Goal: Check status: Check status

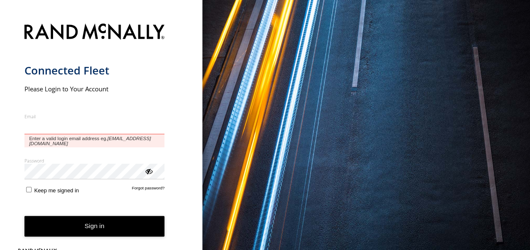
type input "**********"
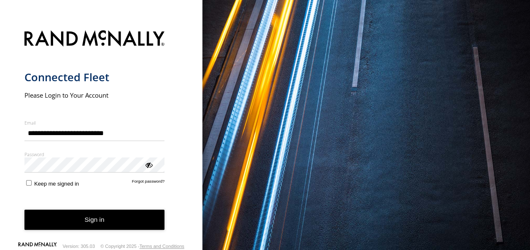
click at [123, 218] on button "Sign in" at bounding box center [94, 220] width 140 height 21
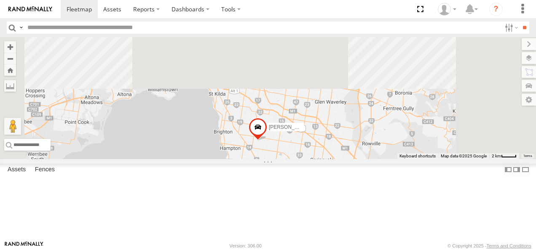
drag, startPoint x: 388, startPoint y: 106, endPoint x: 372, endPoint y: 227, distance: 121.6
click at [372, 159] on div "[PERSON_NAME] Bendigo Isuzu FRR Westside UD" at bounding box center [268, 98] width 536 height 122
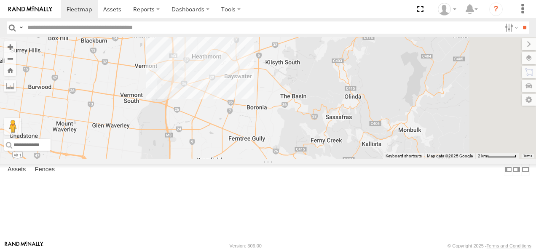
drag, startPoint x: 470, startPoint y: 156, endPoint x: 195, endPoint y: 238, distance: 286.6
click at [195, 238] on main "← Move left → Move right ↑ Move up ↓ Move down + Zoom in - Zoom out Home Jump l…" at bounding box center [268, 139] width 536 height 204
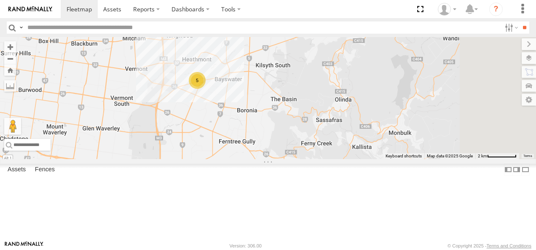
drag, startPoint x: 255, startPoint y: 179, endPoint x: 265, endPoint y: 222, distance: 43.3
click at [265, 159] on div "[PERSON_NAME] Bendigo Isuzu FRR Westside UD Bayswater Isuzu FRR 5" at bounding box center [268, 98] width 536 height 122
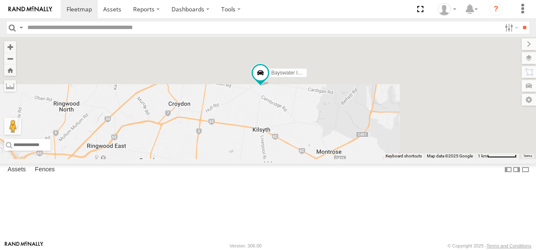
drag, startPoint x: 375, startPoint y: 147, endPoint x: 331, endPoint y: 241, distance: 104.2
click at [331, 241] on body at bounding box center [268, 125] width 536 height 250
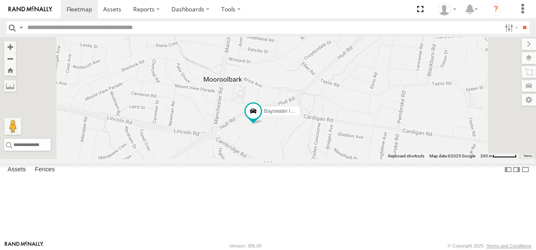
drag, startPoint x: 377, startPoint y: 159, endPoint x: 343, endPoint y: 228, distance: 76.9
click at [343, 159] on div "[PERSON_NAME] Bendigo Isuzu FRR Westside UD Bayswater Isuzu FRR" at bounding box center [268, 98] width 536 height 122
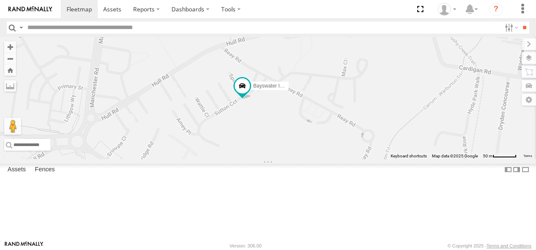
drag, startPoint x: 360, startPoint y: 152, endPoint x: 319, endPoint y: 246, distance: 103.1
click at [319, 246] on body at bounding box center [268, 125] width 536 height 250
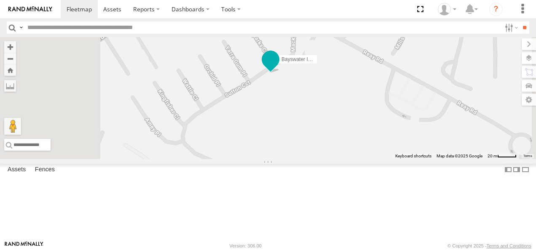
click at [278, 67] on span at bounding box center [270, 59] width 15 height 15
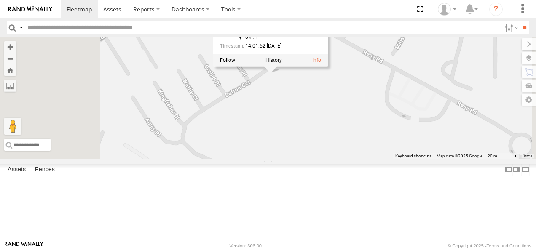
click at [372, 135] on div "[PERSON_NAME] Bendigo Isuzu FRR Westside UD Bayswater Isuzu FRR Bayswater Isuzu…" at bounding box center [268, 98] width 536 height 122
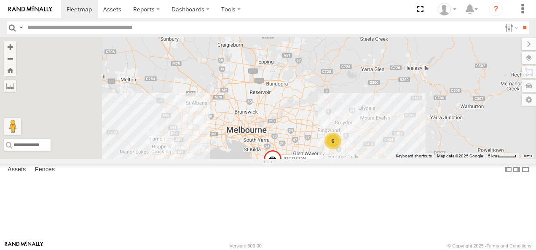
click at [0, 0] on div "All Assets" at bounding box center [0, 0] width 0 height 0
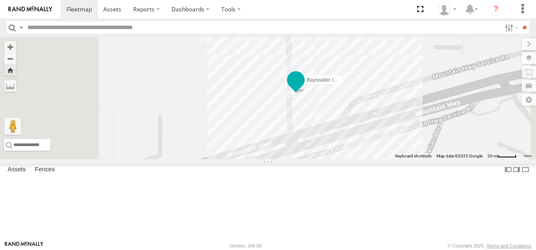
click at [303, 88] on span at bounding box center [295, 79] width 15 height 15
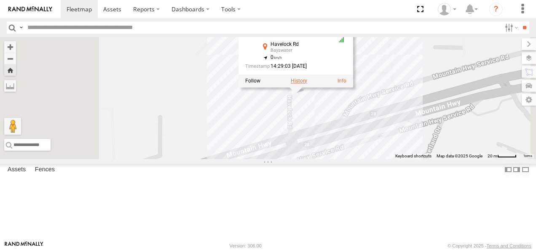
click at [307, 84] on label at bounding box center [299, 81] width 16 height 6
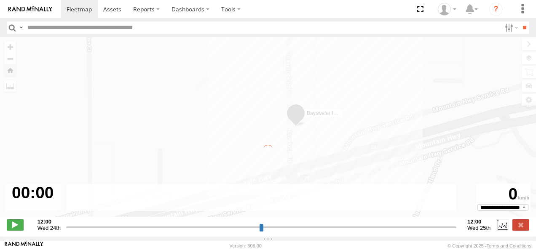
type input "**********"
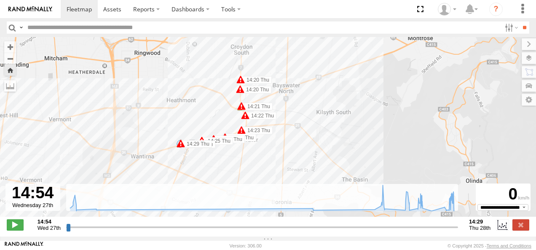
drag, startPoint x: 258, startPoint y: 100, endPoint x: 276, endPoint y: 157, distance: 60.1
click at [276, 157] on div "Bayswater Isuzu FRR 10:15 Thu 12:35 Thu 13:09 Thu 13:56 Thu 14:02 Thu 14:27 Thu…" at bounding box center [268, 131] width 536 height 189
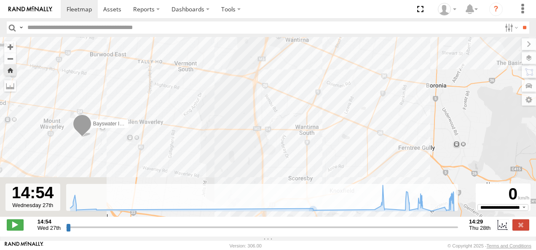
drag, startPoint x: 298, startPoint y: 147, endPoint x: 385, endPoint y: 76, distance: 112.6
click at [439, 30] on body at bounding box center [268, 125] width 536 height 250
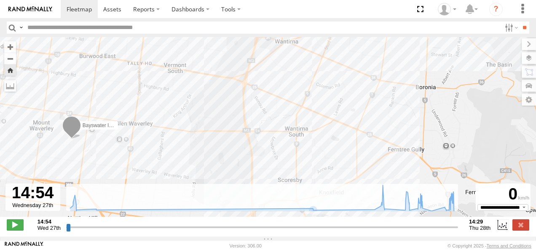
drag, startPoint x: 344, startPoint y: 115, endPoint x: 330, endPoint y: 117, distance: 13.5
click at [330, 117] on div "Bayswater Isuzu FRR 10:15 Thu 12:35 Thu 13:09 Thu 13:56 Thu 14:02 Thu 14:27 Thu…" at bounding box center [268, 131] width 536 height 189
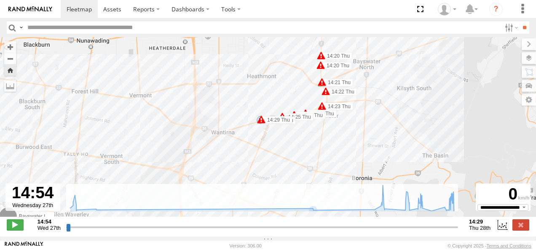
drag, startPoint x: 325, startPoint y: 63, endPoint x: 249, endPoint y: 155, distance: 118.8
click at [257, 158] on div "Bayswater Isuzu FRR 10:15 Thu 12:35 Thu 13:09 Thu 13:56 Thu 14:02 Thu 14:27 Thu…" at bounding box center [268, 131] width 536 height 189
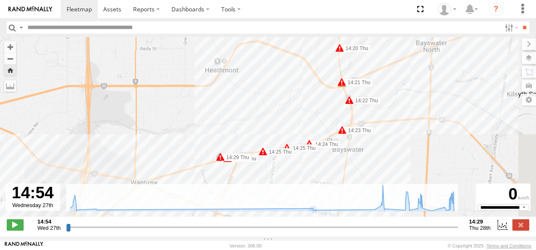
drag, startPoint x: 337, startPoint y: 120, endPoint x: 289, endPoint y: 189, distance: 84.1
click at [289, 189] on div "← Move left → Move right ↑ Move up ↓ Move down + Zoom in - Zoom out Home Jump l…" at bounding box center [268, 137] width 536 height 200
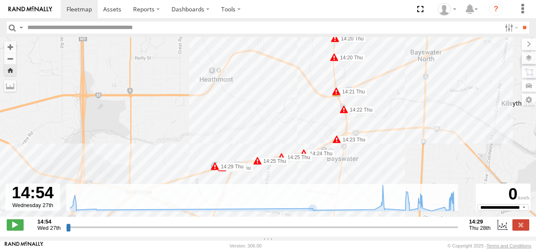
click at [216, 171] on span at bounding box center [215, 166] width 8 height 8
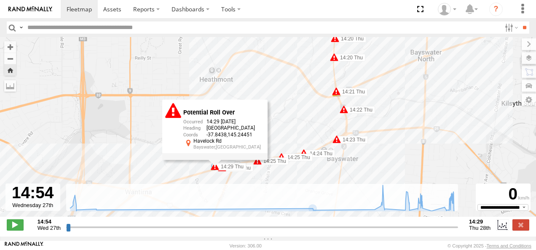
click at [286, 126] on div "Bayswater Isuzu FRR 10:15 Thu 12:35 Thu 13:09 Thu 13:56 Thu 14:02 Thu 14:27 Thu…" at bounding box center [268, 131] width 536 height 189
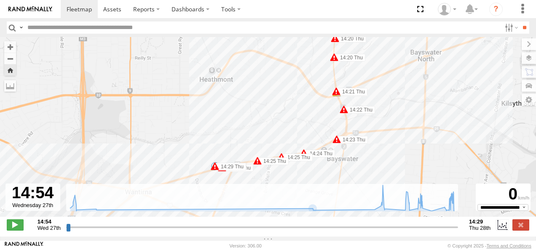
click at [258, 165] on span at bounding box center [257, 161] width 8 height 8
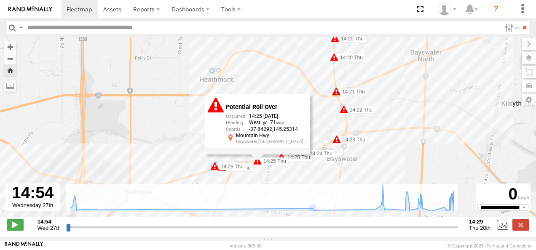
drag, startPoint x: 315, startPoint y: 124, endPoint x: 317, endPoint y: 133, distance: 9.2
click at [315, 124] on div "Bayswater Isuzu FRR 10:15 Thu 12:35 Thu 13:09 Thu 13:56 Thu 14:02 Thu 14:27 Thu…" at bounding box center [268, 131] width 536 height 189
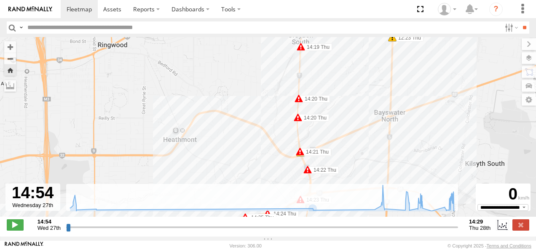
drag, startPoint x: 369, startPoint y: 111, endPoint x: 331, endPoint y: 174, distance: 73.6
click at [331, 174] on div "Bayswater Isuzu FRR 10:15 Thu 12:35 Thu 13:09 Thu 13:56 Thu 14:02 Thu 14:27 Thu…" at bounding box center [268, 131] width 536 height 189
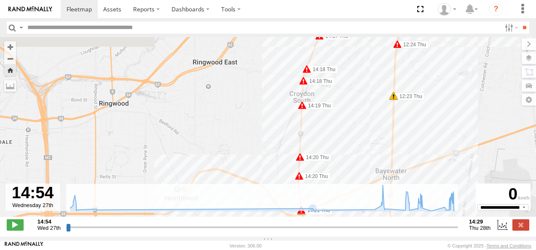
drag, startPoint x: 320, startPoint y: 110, endPoint x: 326, endPoint y: 170, distance: 59.7
click at [326, 170] on div "Bayswater Isuzu FRR 10:15 Thu 12:35 Thu 13:09 Thu 13:56 Thu 14:02 Thu 14:27 Thu…" at bounding box center [268, 131] width 536 height 189
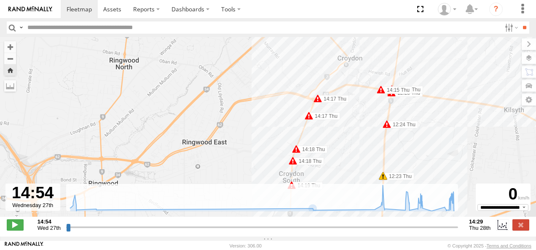
drag, startPoint x: 337, startPoint y: 104, endPoint x: 324, endPoint y: 177, distance: 74.2
click at [324, 177] on div "Bayswater Isuzu FRR 10:15 Thu 12:35 Thu 13:09 Thu 13:56 Thu 14:02 Thu 14:27 Thu…" at bounding box center [268, 131] width 536 height 189
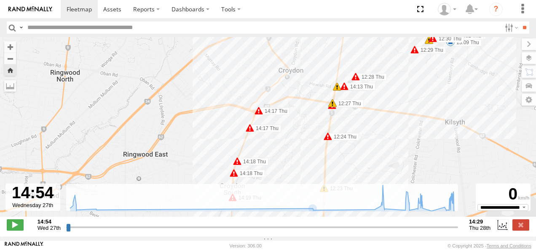
drag, startPoint x: 359, startPoint y: 141, endPoint x: 276, endPoint y: 162, distance: 85.2
click at [276, 162] on div "Bayswater Isuzu FRR 10:15 Thu 12:35 Thu 13:09 Thu 13:56 Thu 14:02 Thu 14:27 Thu…" at bounding box center [268, 131] width 536 height 189
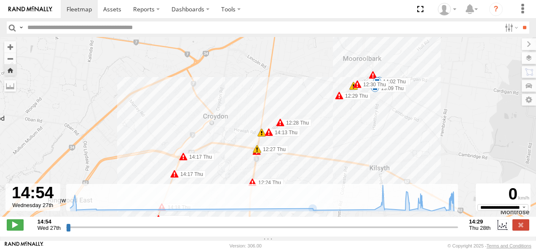
drag, startPoint x: 442, startPoint y: 115, endPoint x: 397, endPoint y: 138, distance: 50.3
click at [397, 138] on div "Bayswater Isuzu FRR 10:15 Thu 12:35 Thu 13:09 Thu 13:56 Thu 14:02 Thu 14:27 Thu…" at bounding box center [268, 131] width 536 height 189
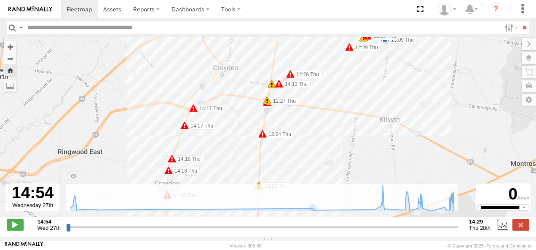
drag, startPoint x: 388, startPoint y: 136, endPoint x: 398, endPoint y: 84, distance: 52.2
click at [398, 84] on div "Bayswater Isuzu FRR 10:15 Thu 12:35 Thu 13:09 Thu 13:56 Thu 14:02 Thu 14:27 Thu…" at bounding box center [268, 131] width 536 height 189
click at [526, 230] on label at bounding box center [520, 224] width 17 height 11
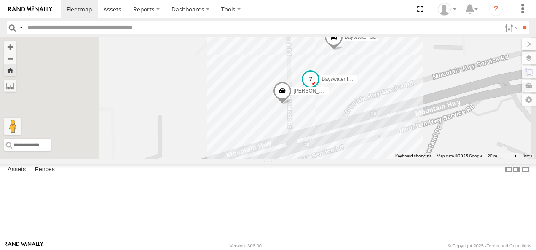
click at [318, 87] on span at bounding box center [310, 79] width 15 height 15
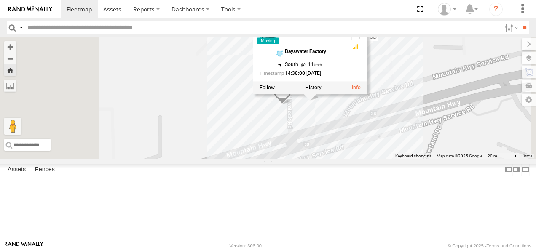
click at [361, 74] on div at bounding box center [356, 52] width 10 height 55
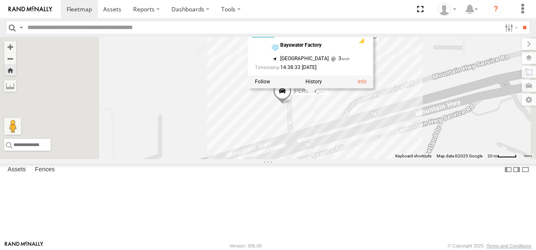
click at [427, 150] on div "Bayswater [PERSON_NAME] Bayswater UD Bayswater Isuzu FRR [PERSON_NAME] Isuzu FR…" at bounding box center [268, 98] width 536 height 122
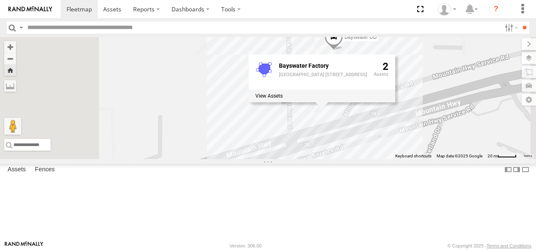
click at [342, 137] on div "Bayswater [PERSON_NAME][GEOGRAPHIC_DATA] UD Bayswater Isuzu FRR [PERSON_NAME] B…" at bounding box center [268, 98] width 536 height 122
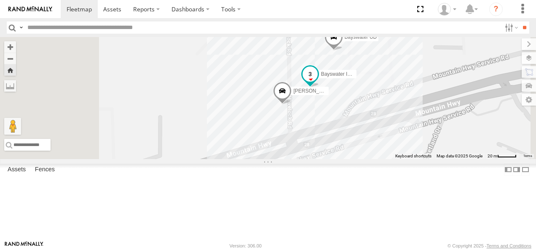
click at [318, 82] on span at bounding box center [309, 74] width 15 height 15
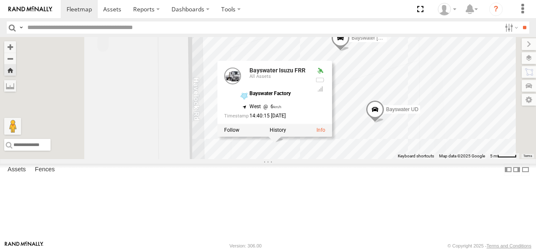
drag, startPoint x: 422, startPoint y: 109, endPoint x: 404, endPoint y: 198, distance: 91.0
click at [404, 159] on div "Bayswater [PERSON_NAME] Bayswater UD Bayswater Isuzu FRR [PERSON_NAME] Isuzu FR…" at bounding box center [268, 98] width 536 height 122
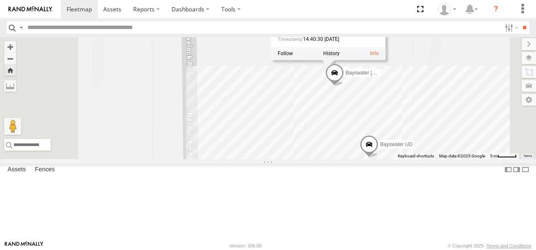
drag, startPoint x: 413, startPoint y: 132, endPoint x: 398, endPoint y: 182, distance: 52.8
click at [398, 159] on div "Bayswater [PERSON_NAME] Bayswater UD Bayswater Isuzu FRR [PERSON_NAME] Isuzu FR…" at bounding box center [268, 98] width 536 height 122
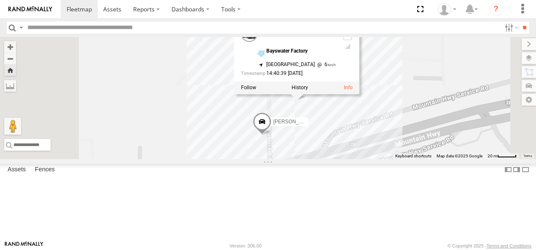
drag, startPoint x: 484, startPoint y: 128, endPoint x: 487, endPoint y: 64, distance: 63.7
click at [487, 64] on div "Bayswater [PERSON_NAME] Bayswater UD Bayswater Isuzu FRR [PERSON_NAME] Isuzu FR…" at bounding box center [268, 98] width 536 height 122
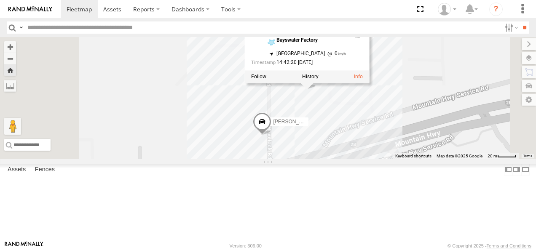
click at [298, 143] on div "Bayswater [PERSON_NAME] Bayswater UD Bayswater Isuzu FRR [PERSON_NAME] Isuzu FR…" at bounding box center [268, 98] width 536 height 122
